Goal: Obtain resource: Download file/media

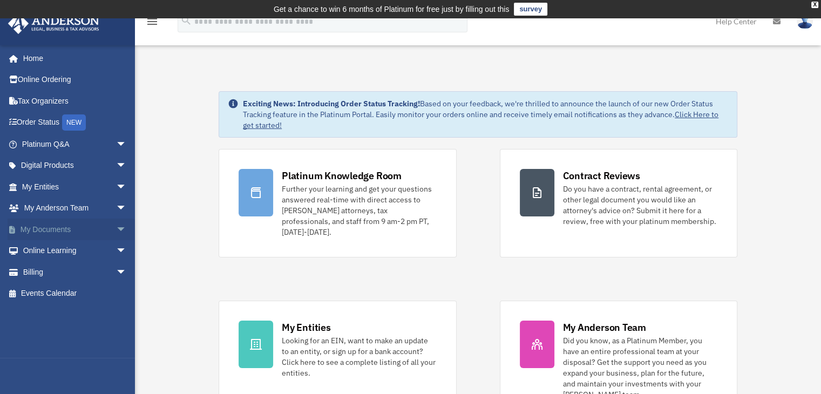
click at [45, 228] on link "My Documents arrow_drop_down" at bounding box center [75, 230] width 135 height 22
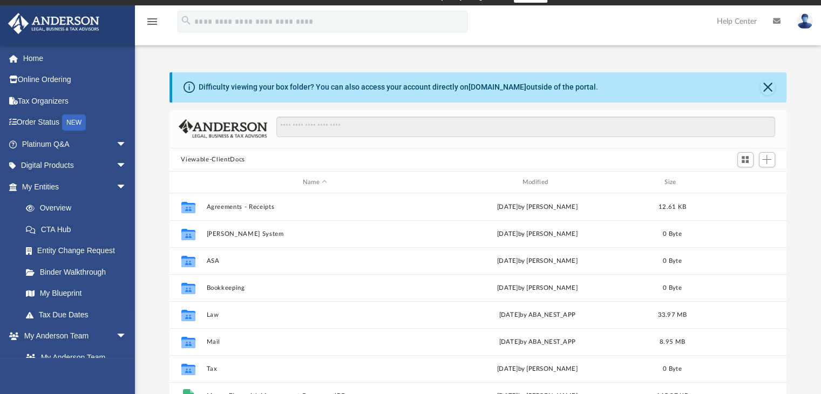
scroll to position [108, 0]
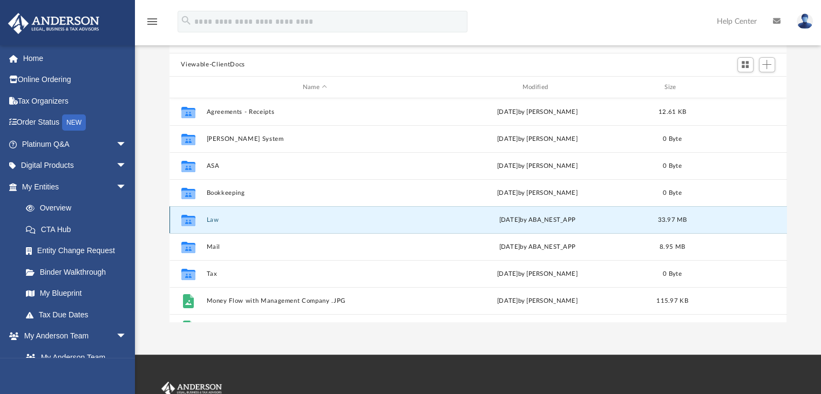
click at [210, 222] on button "Law" at bounding box center [315, 219] width 218 height 7
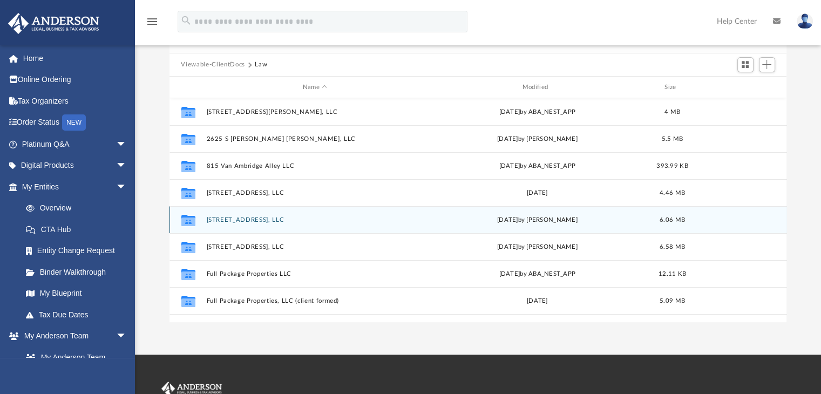
click at [247, 218] on button "9523 Chesapeake St, LLC" at bounding box center [315, 219] width 218 height 7
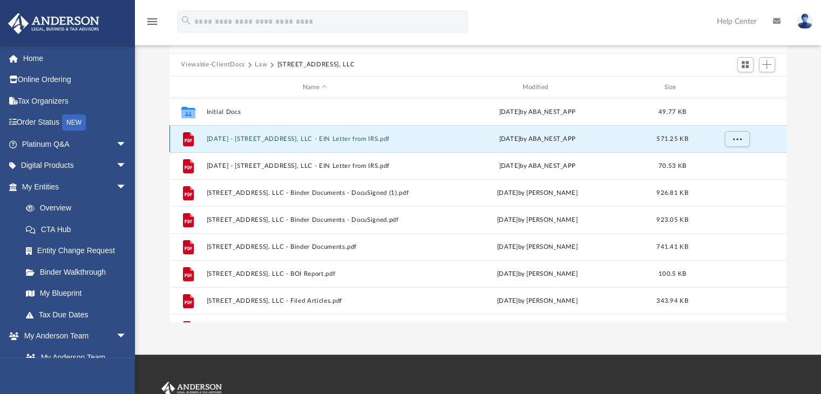
click at [277, 140] on button "2024.04.24 - 9523 Chesapeake St, LLC - EIN Letter from IRS.pdf" at bounding box center [315, 138] width 218 height 7
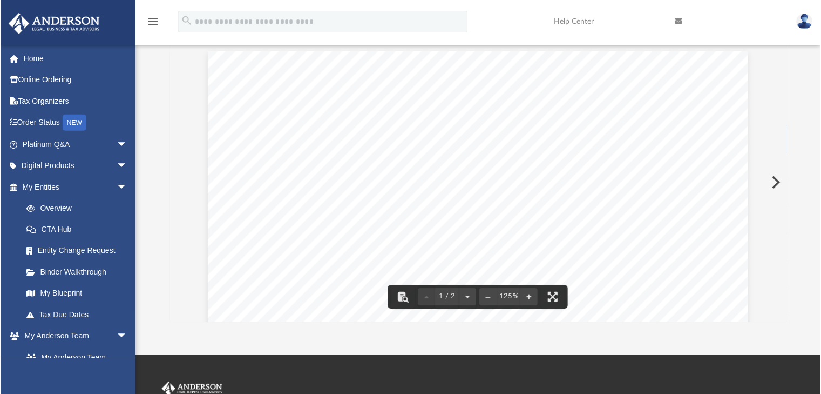
scroll to position [54, 0]
drag, startPoint x: 298, startPoint y: 173, endPoint x: 357, endPoint y: 172, distance: 59.4
click at [357, 172] on div "Page 1" at bounding box center [477, 351] width 541 height 708
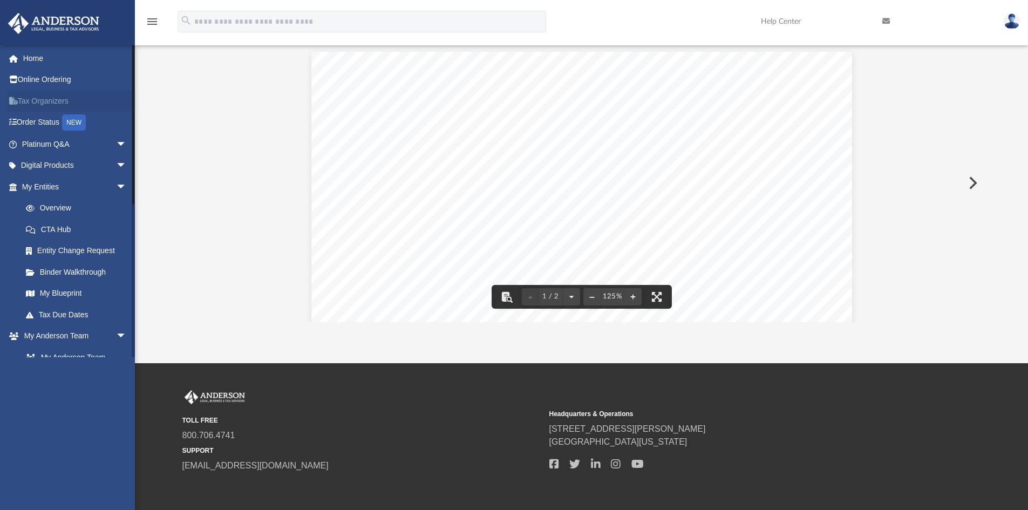
scroll to position [238, 796]
